Goal: Information Seeking & Learning: Learn about a topic

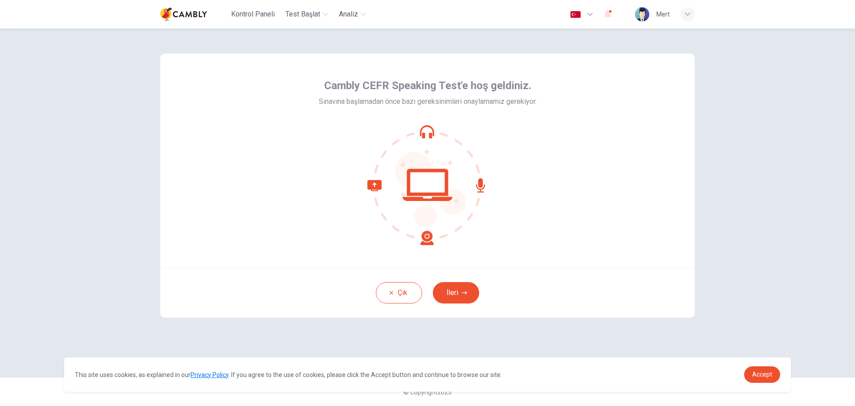
click at [774, 383] on div "This site uses cookies, as explained in our Privacy Policy . If you agree to th…" at bounding box center [427, 374] width 727 height 34
drag, startPoint x: 760, startPoint y: 375, endPoint x: 756, endPoint y: 374, distance: 4.5
click at [759, 375] on span "Accept" at bounding box center [762, 373] width 20 height 7
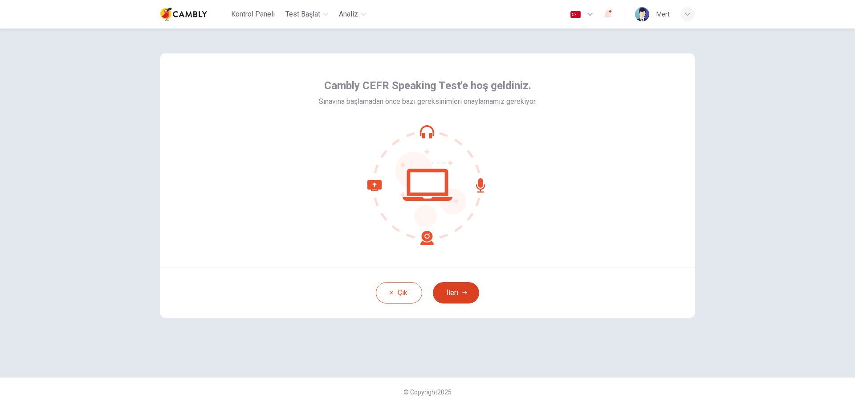
click at [462, 291] on icon "button" at bounding box center [464, 292] width 5 height 5
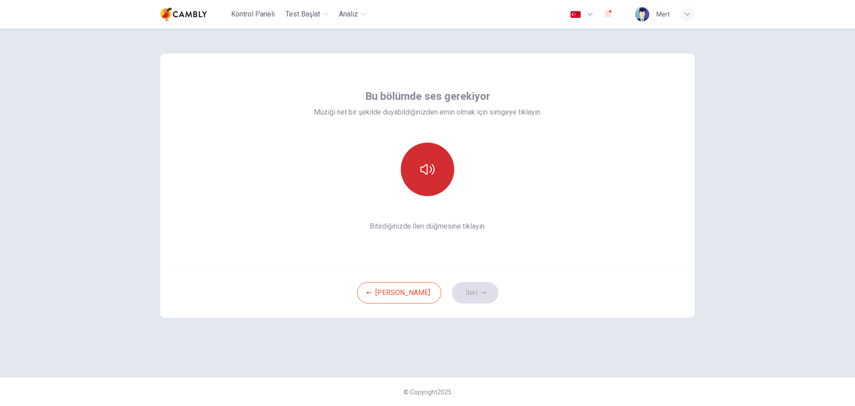
click at [428, 168] on icon "button" at bounding box center [427, 169] width 14 height 14
click at [456, 293] on button "İleri" at bounding box center [475, 292] width 46 height 21
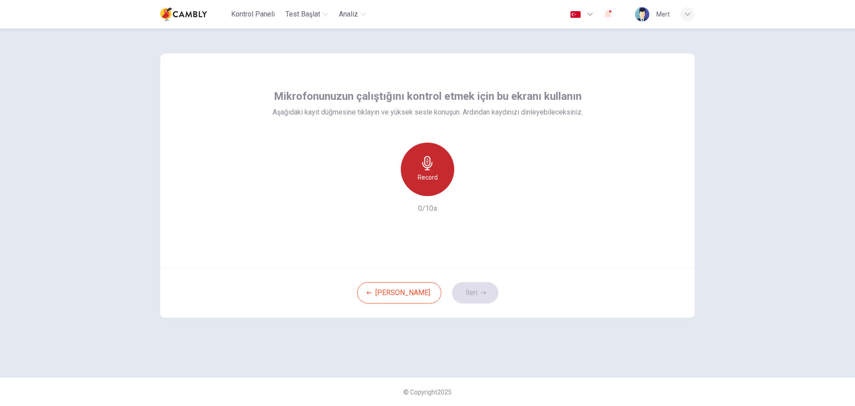
click at [429, 172] on h6 "Record" at bounding box center [428, 177] width 20 height 11
click at [432, 179] on h6 "Stop" at bounding box center [427, 177] width 13 height 11
click at [429, 170] on div "Record" at bounding box center [427, 168] width 53 height 53
click at [471, 187] on icon "button" at bounding box center [468, 188] width 9 height 9
click at [455, 295] on button "İleri" at bounding box center [475, 292] width 46 height 21
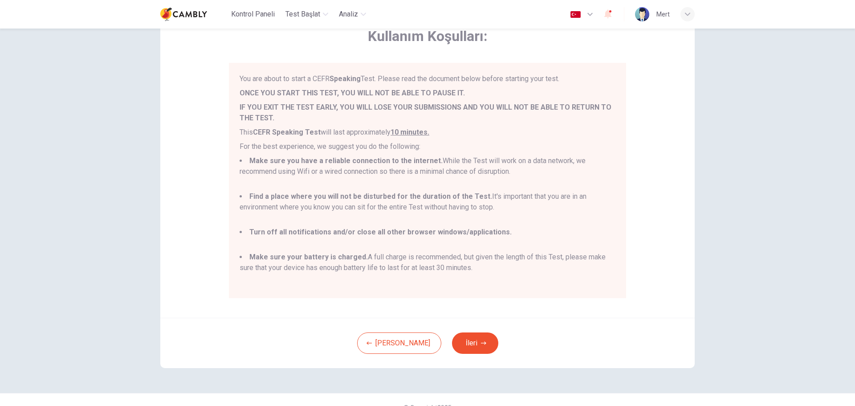
scroll to position [67, 0]
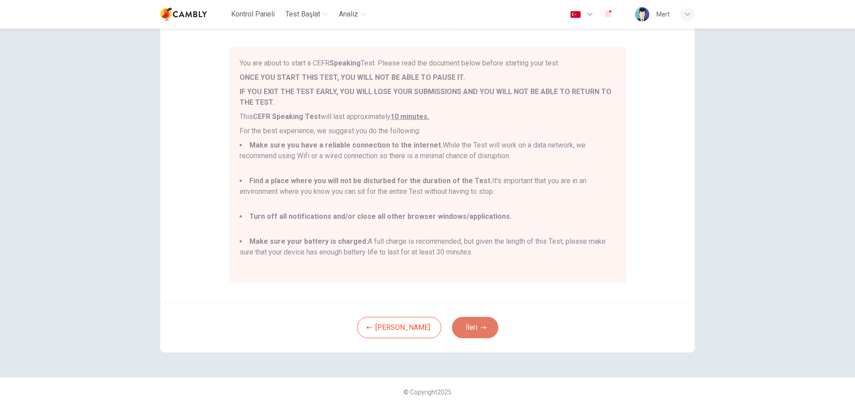
click at [452, 325] on button "İleri" at bounding box center [475, 327] width 46 height 21
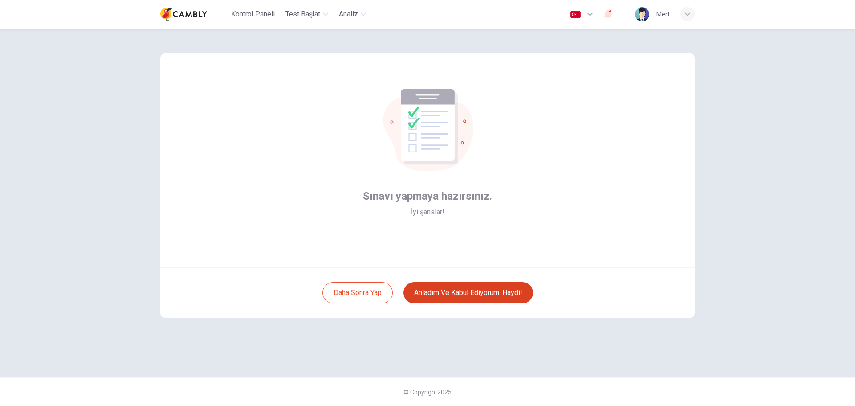
click at [455, 292] on button "Anladım ve kabul ediyorum. Haydi!" at bounding box center [468, 292] width 130 height 21
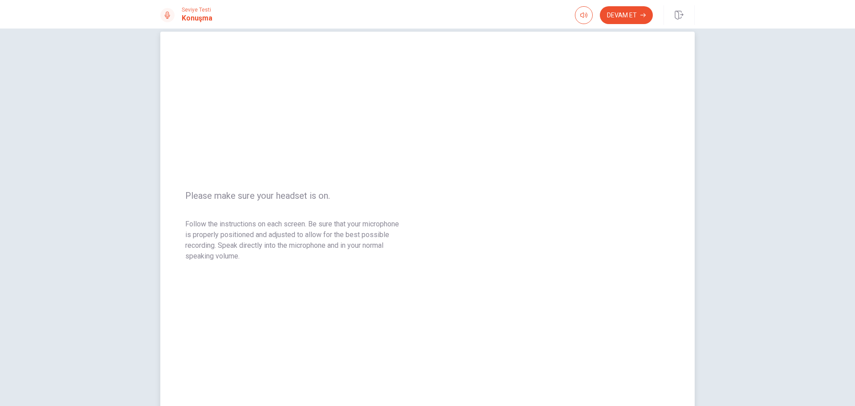
scroll to position [45, 0]
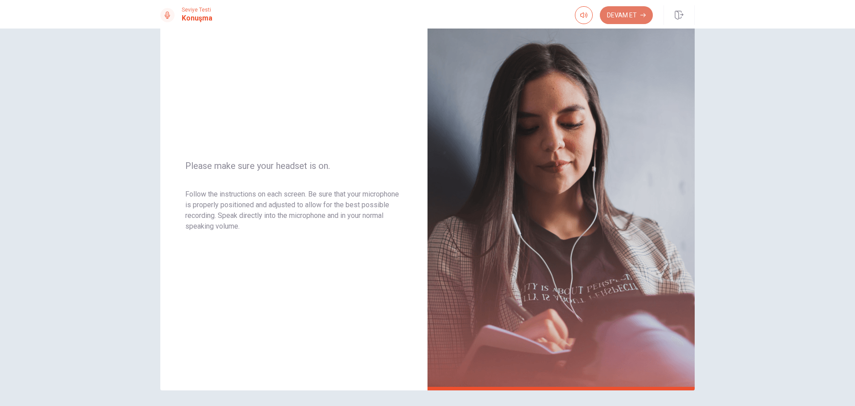
click at [629, 15] on button "Devam Et" at bounding box center [626, 15] width 53 height 18
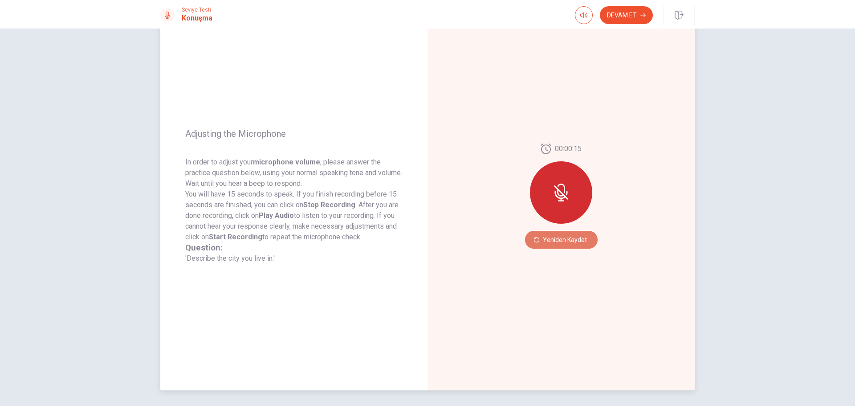
click at [559, 245] on button "Yeniden Kaydet" at bounding box center [561, 240] width 73 height 18
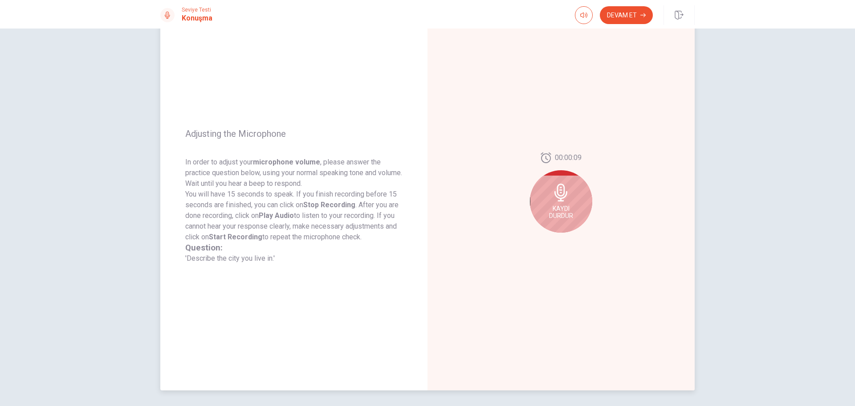
click at [565, 197] on icon at bounding box center [561, 192] width 18 height 18
click at [564, 238] on button "Play Audio" at bounding box center [570, 239] width 12 height 12
drag, startPoint x: 184, startPoint y: 257, endPoint x: 270, endPoint y: 258, distance: 85.9
click at [268, 259] on div "Question: 'Describe the city you live in.'" at bounding box center [293, 252] width 217 height 21
drag, startPoint x: 267, startPoint y: 261, endPoint x: 172, endPoint y: 257, distance: 94.9
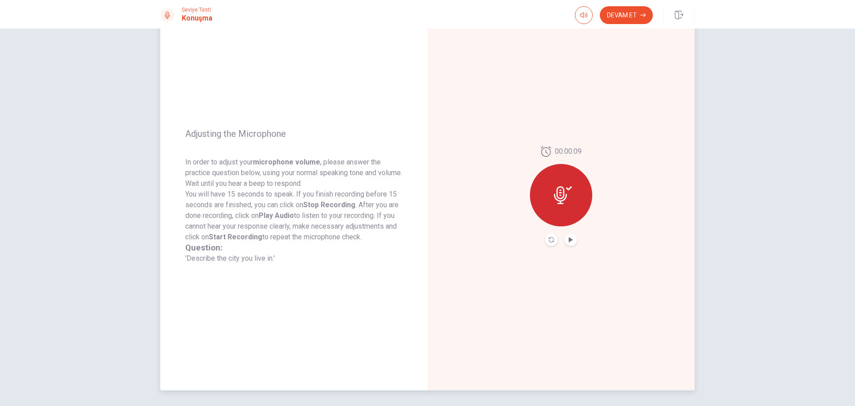
click at [173, 257] on div "Adjusting the Microphone In order to adjust your microphone volume , please ans…" at bounding box center [293, 196] width 267 height 388
click at [568, 241] on icon "Play Audio" at bounding box center [570, 239] width 4 height 5
click at [556, 207] on div at bounding box center [561, 195] width 62 height 62
click at [548, 241] on icon "Record Again" at bounding box center [550, 239] width 5 height 5
click at [556, 207] on div at bounding box center [561, 195] width 62 height 62
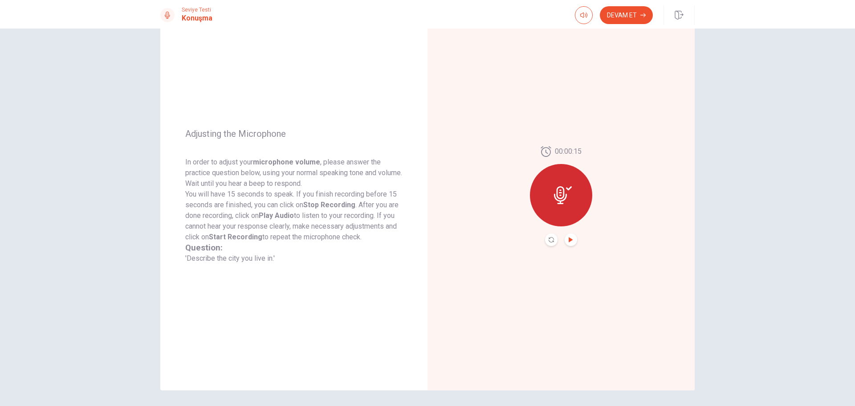
click at [568, 239] on icon "Play Audio" at bounding box center [570, 239] width 4 height 5
click at [623, 20] on button "Devam Et" at bounding box center [626, 15] width 53 height 18
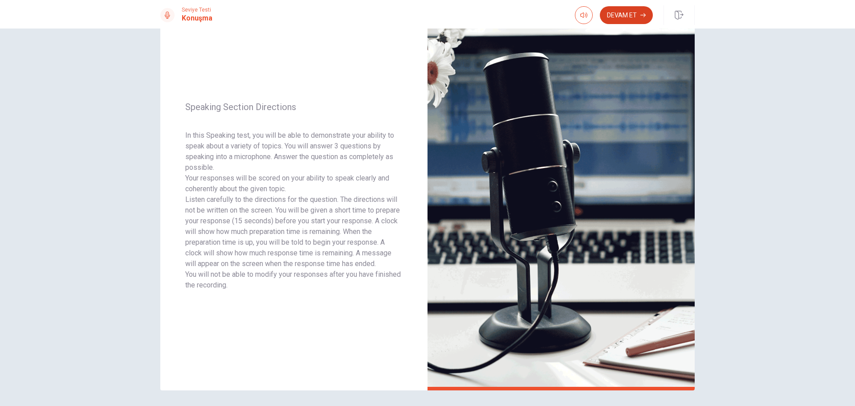
click at [617, 19] on button "Devam Et" at bounding box center [626, 15] width 53 height 18
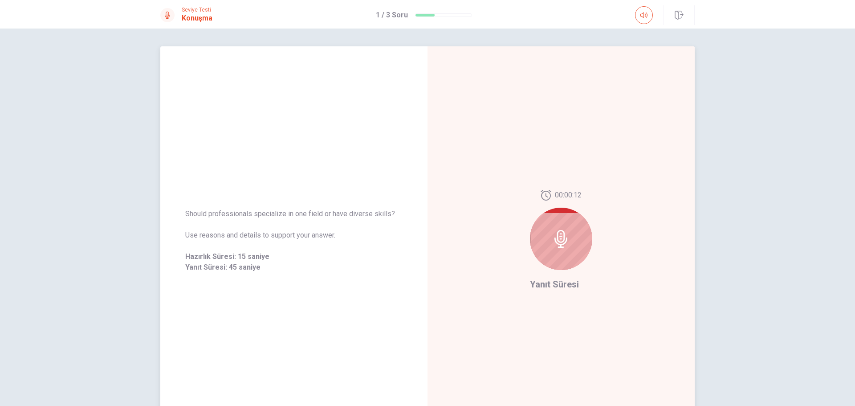
click at [568, 243] on div at bounding box center [561, 238] width 62 height 62
drag, startPoint x: 187, startPoint y: 234, endPoint x: 255, endPoint y: 234, distance: 68.6
click at [250, 234] on div "Should professionals specialize in one field or have diverse skills? Use reason…" at bounding box center [293, 240] width 267 height 85
click at [259, 234] on span "Use reasons and details to support your answer." at bounding box center [293, 235] width 217 height 11
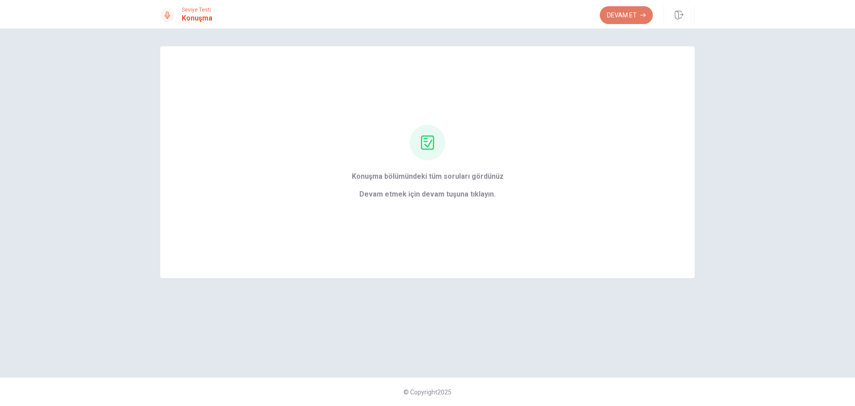
click at [625, 20] on button "Devam Et" at bounding box center [626, 15] width 53 height 18
click at [621, 17] on button "Devam Et" at bounding box center [626, 15] width 53 height 18
